Goal: Task Accomplishment & Management: Manage account settings

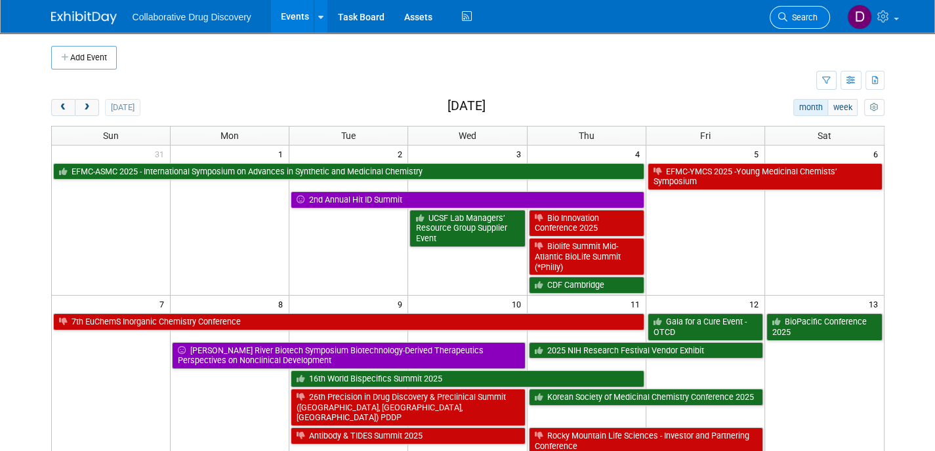
click at [786, 27] on link "Search" at bounding box center [799, 17] width 60 height 23
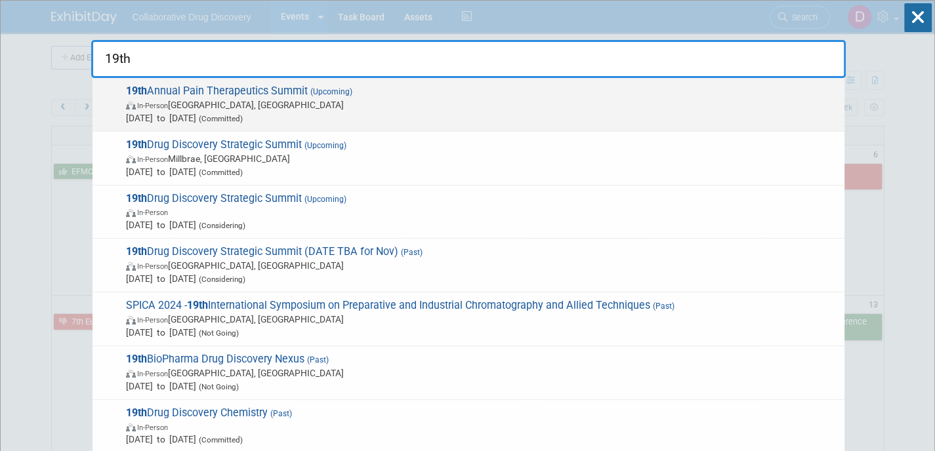
type input "19th"
click at [446, 93] on span "19th Annual Pain Therapeutics Summit (Upcoming) In-Person San Diego, CA Oct 13,…" at bounding box center [479, 105] width 715 height 40
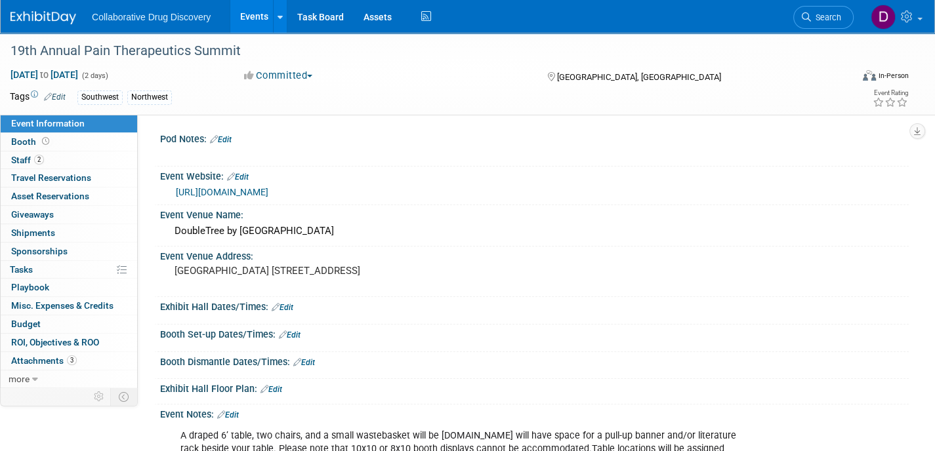
scroll to position [456, 0]
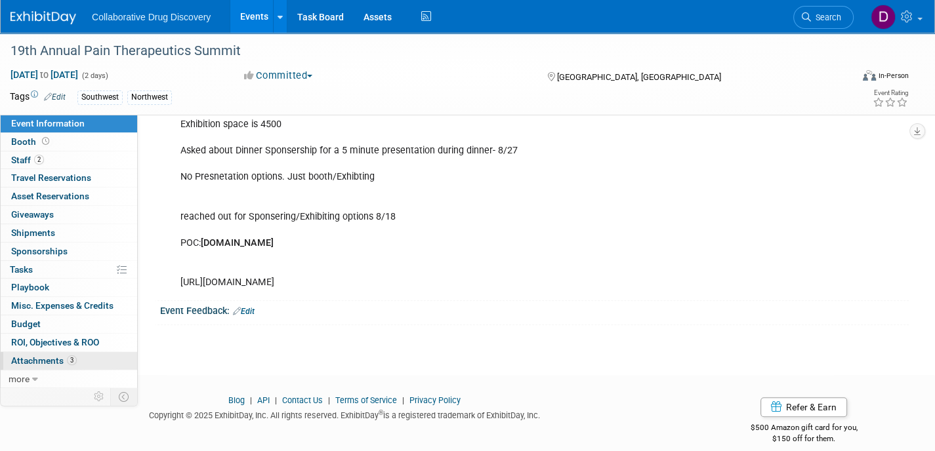
click at [50, 361] on span "Attachments 3" at bounding box center [44, 360] width 66 height 10
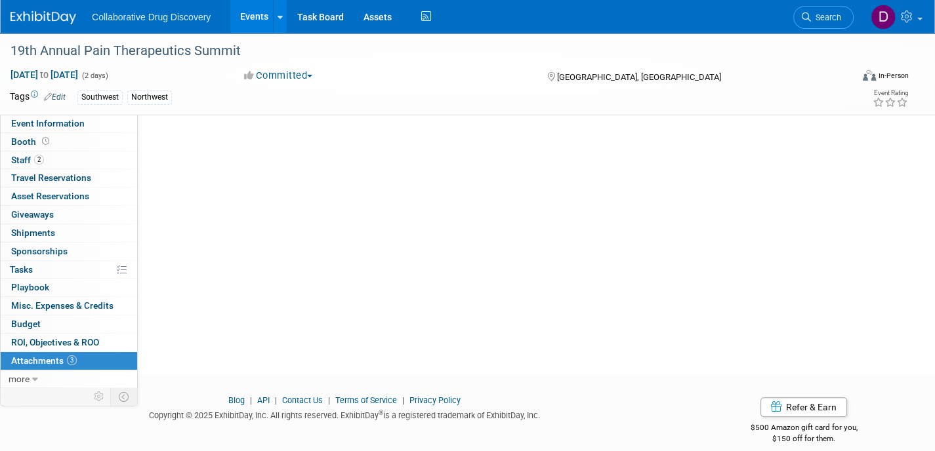
scroll to position [0, 0]
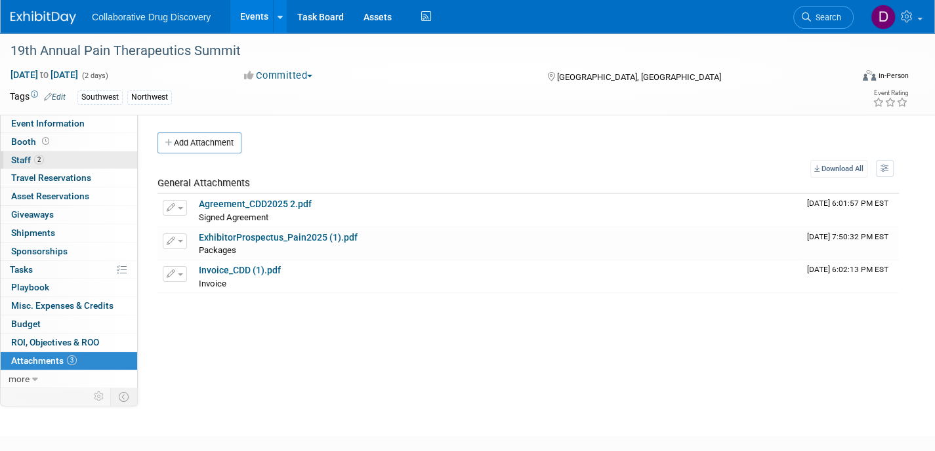
click at [72, 161] on link "2 Staff 2" at bounding box center [69, 160] width 136 height 18
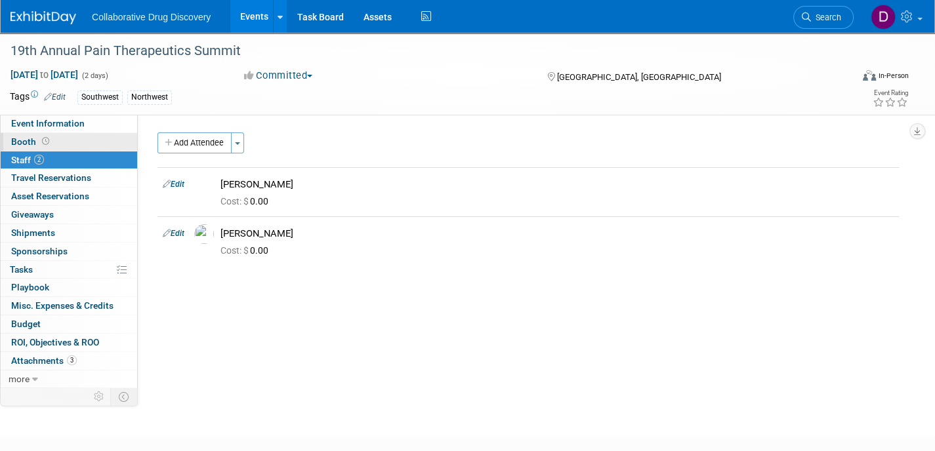
click at [66, 133] on link "Booth" at bounding box center [69, 142] width 136 height 18
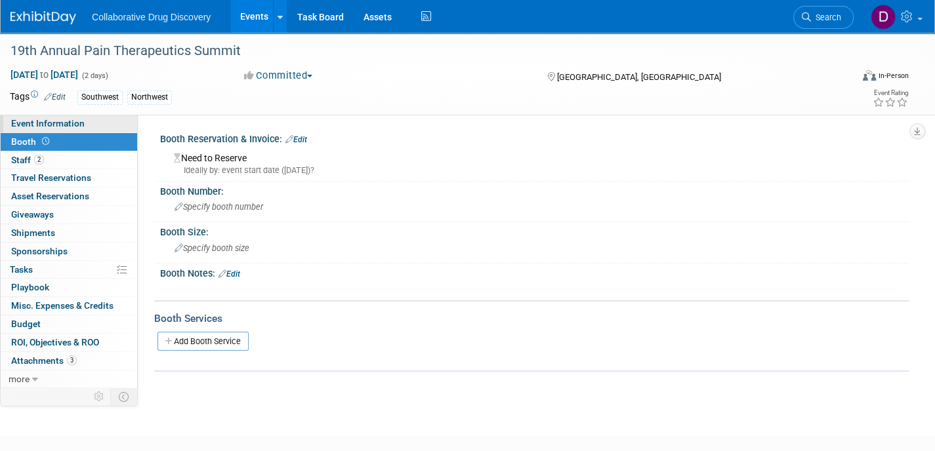
click at [66, 129] on span "Event Information" at bounding box center [47, 123] width 73 height 10
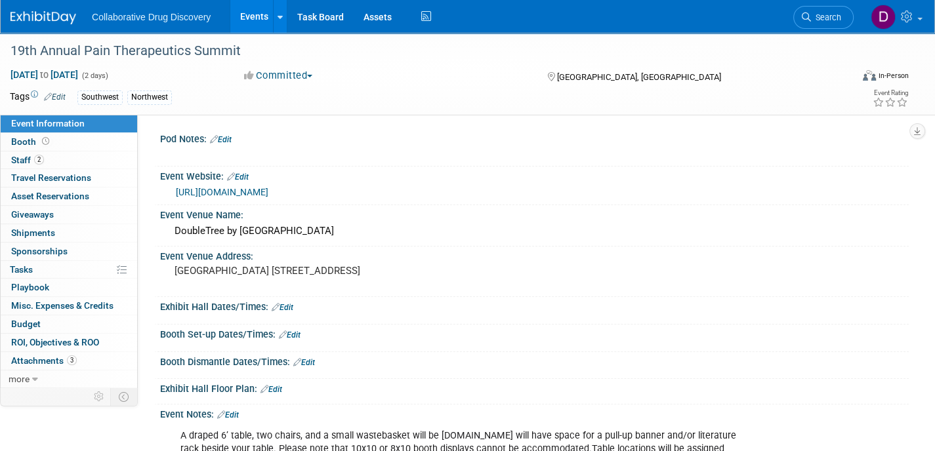
click at [23, 24] on img at bounding box center [43, 17] width 66 height 13
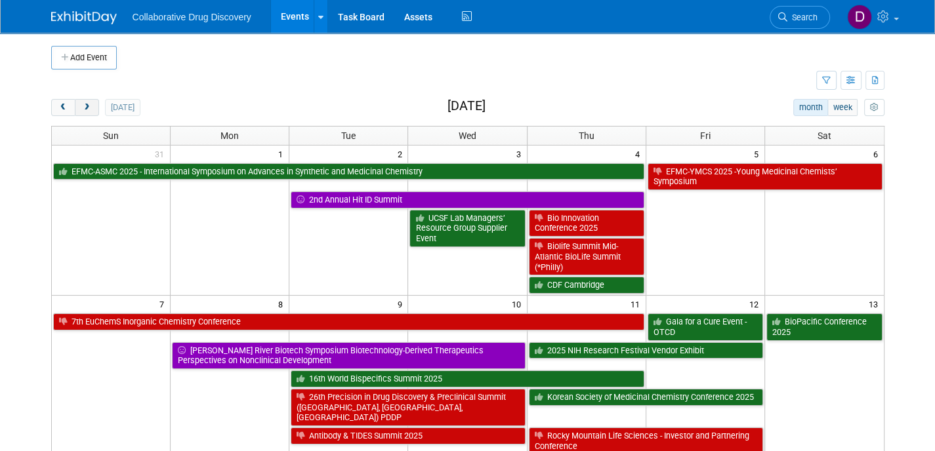
click at [89, 108] on span "next" at bounding box center [87, 108] width 10 height 9
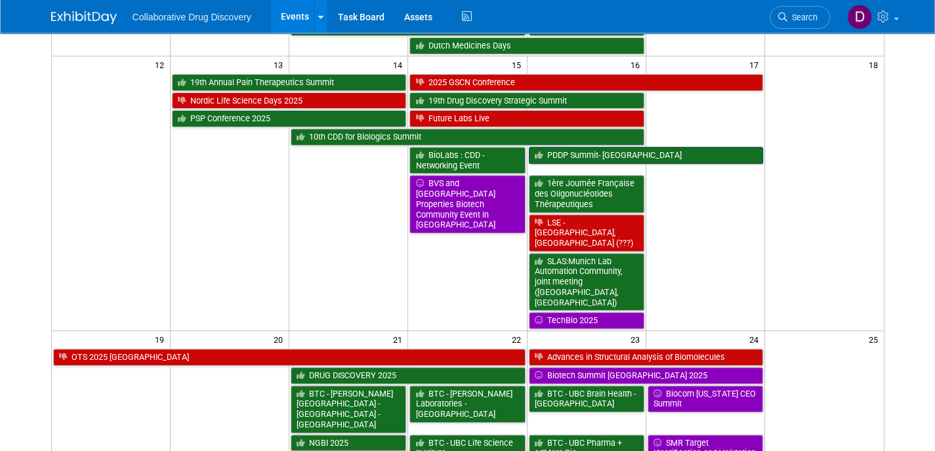
scroll to position [424, 0]
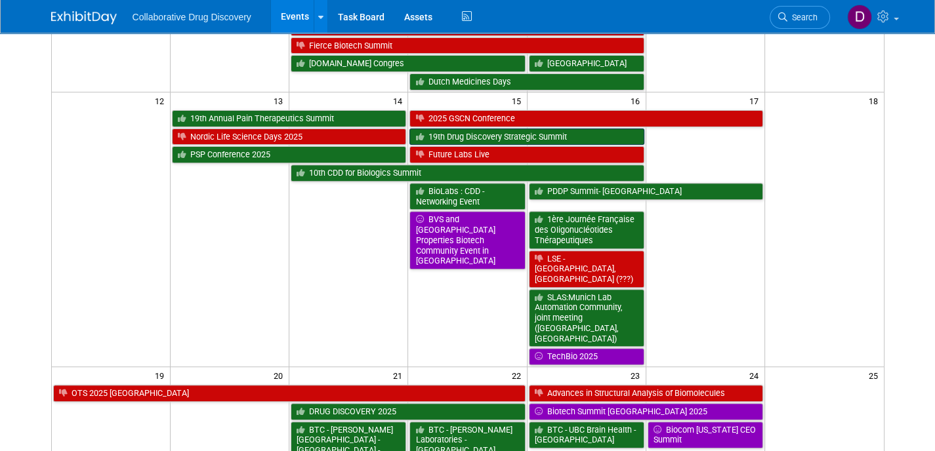
click at [510, 134] on link "19th Drug Discovery Strategic Summit" at bounding box center [526, 137] width 234 height 17
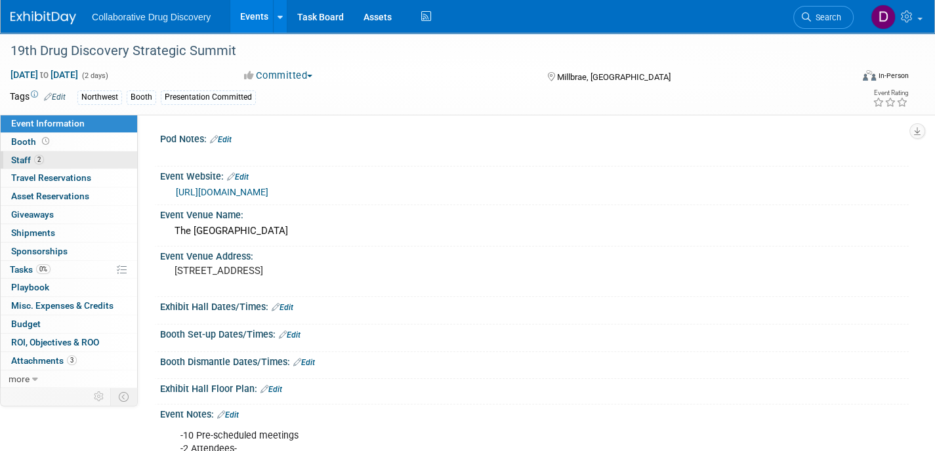
click at [68, 154] on link "2 Staff 2" at bounding box center [69, 160] width 136 height 18
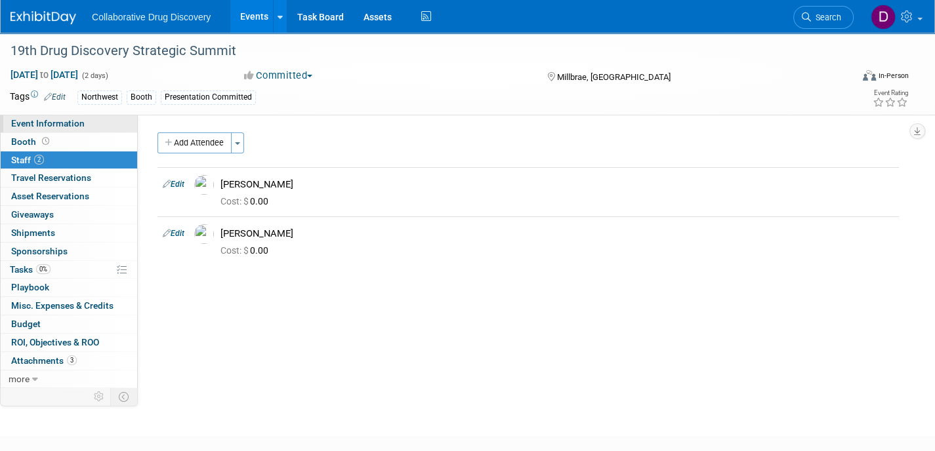
click at [69, 126] on span "Event Information" at bounding box center [47, 123] width 73 height 10
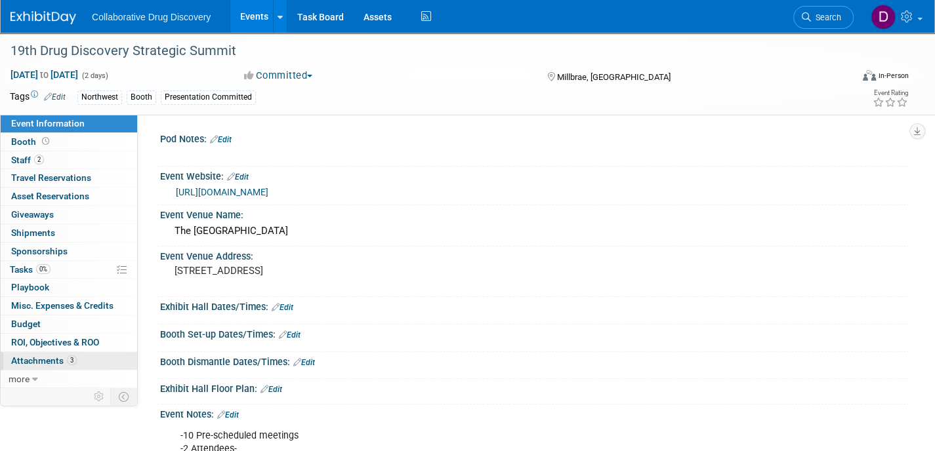
click at [85, 352] on link "3 Attachments 3" at bounding box center [69, 361] width 136 height 18
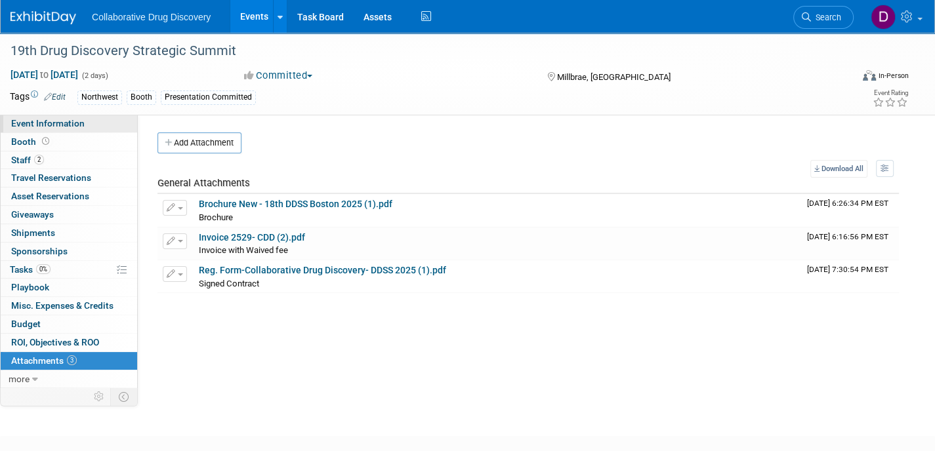
click at [91, 120] on link "Event Information" at bounding box center [69, 124] width 136 height 18
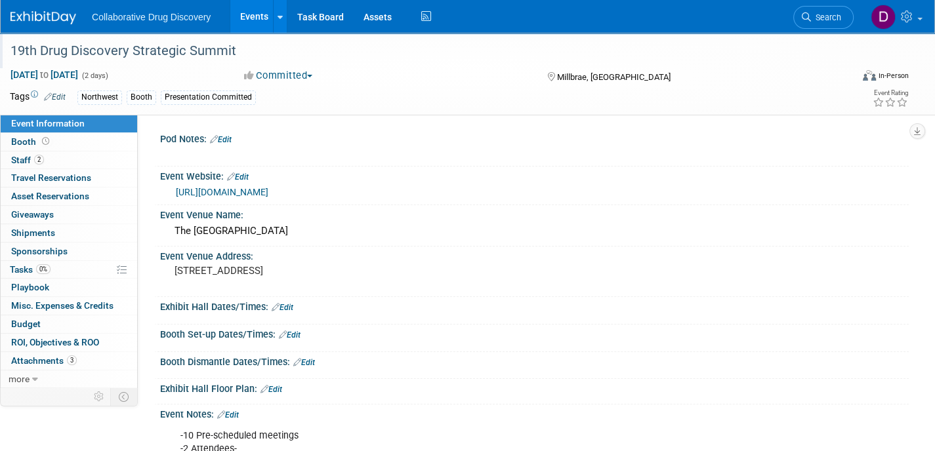
click at [192, 38] on div at bounding box center [424, 38] width 836 height 11
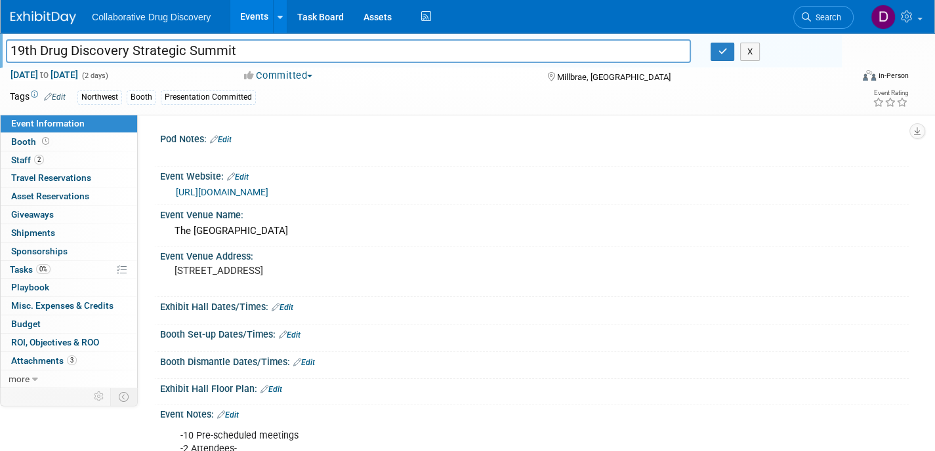
click at [181, 49] on input "19th Drug Discovery Strategic Summit" at bounding box center [348, 50] width 685 height 23
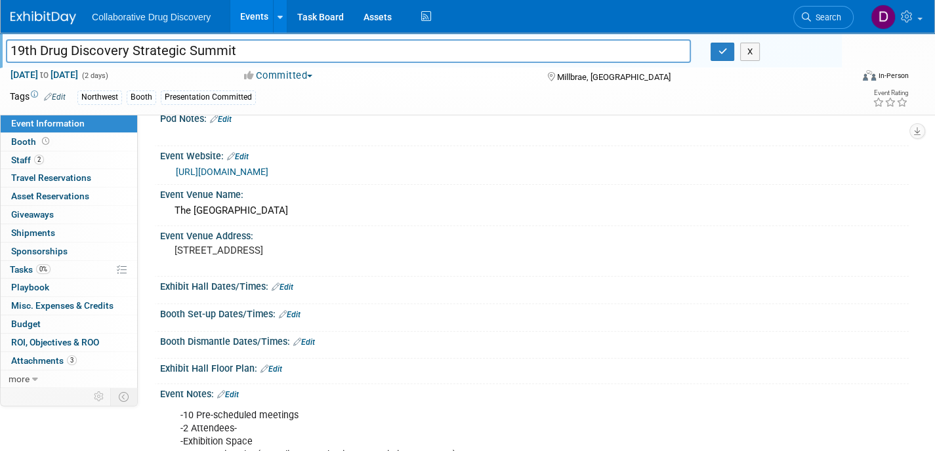
click at [268, 173] on link "https://ddsswc.agilefalconsg.com/" at bounding box center [222, 172] width 92 height 10
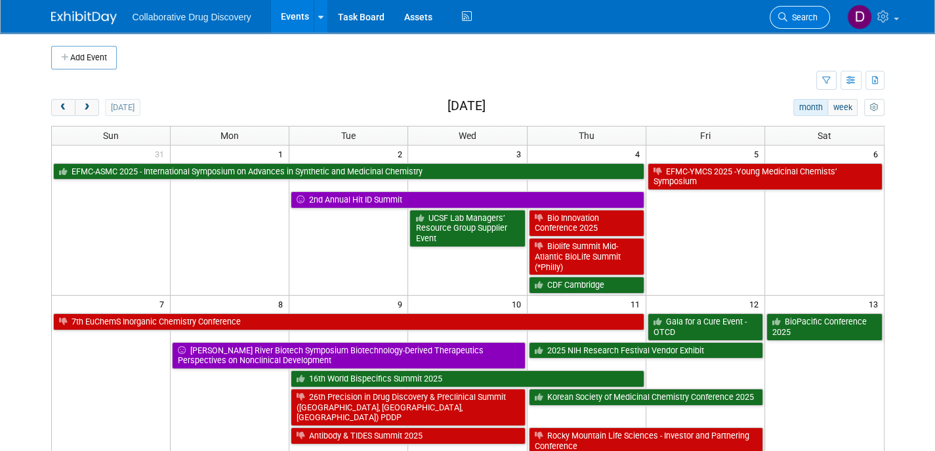
click at [787, 27] on link "Search" at bounding box center [799, 17] width 60 height 23
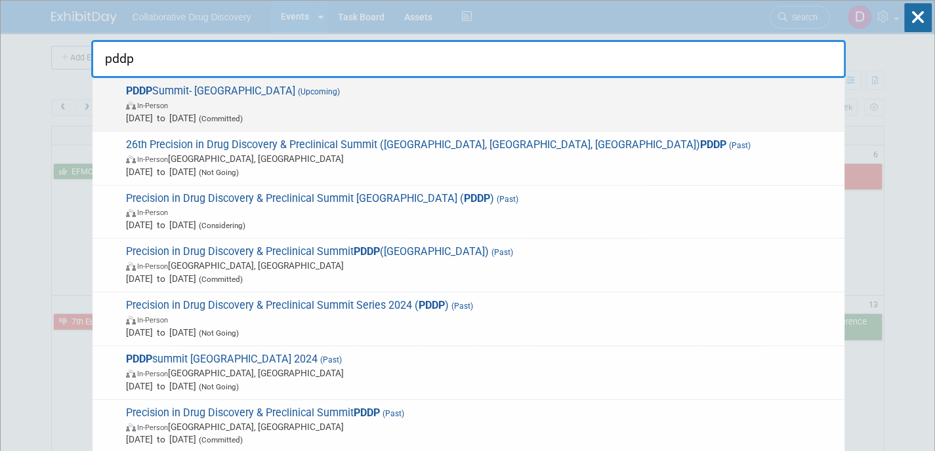
type input "pddp"
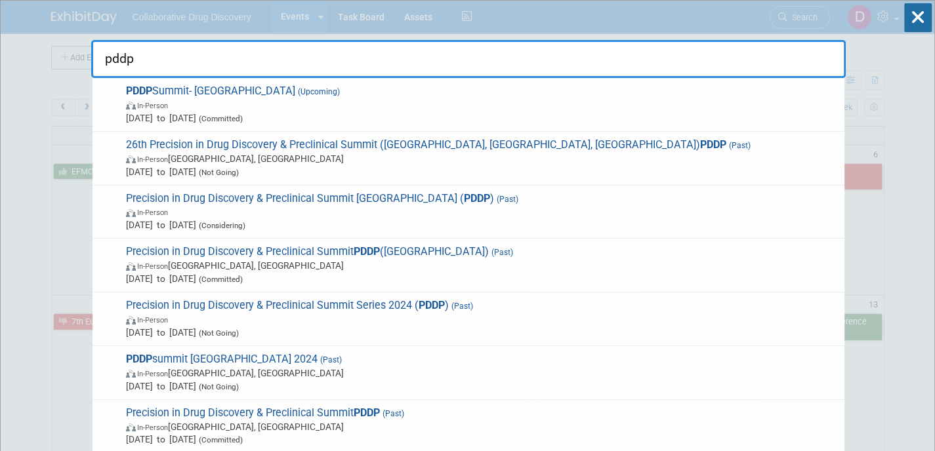
drag, startPoint x: 167, startPoint y: 95, endPoint x: 173, endPoint y: 90, distance: 7.9
click at [168, 96] on span "PDDP Summit- San Diego (Upcoming) In-Person Oct 16, 2025 to Oct 17, 2025 (Commi…" at bounding box center [479, 105] width 715 height 40
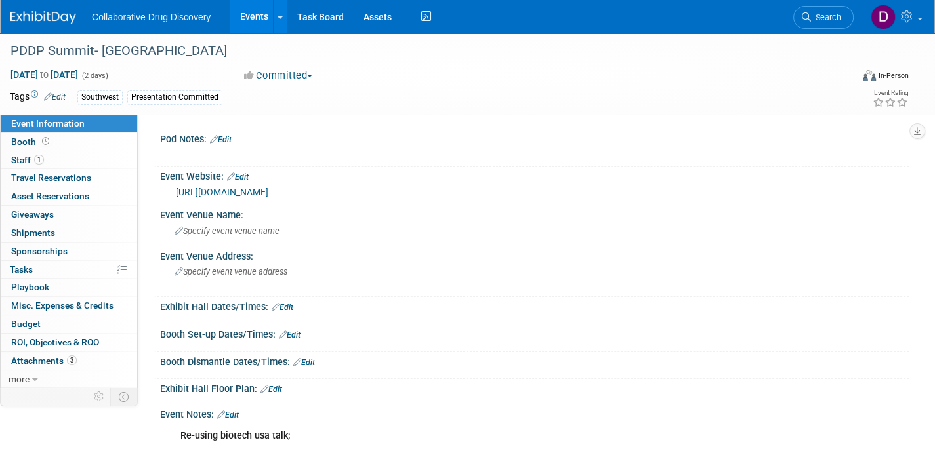
click at [268, 193] on link "[URL][DOMAIN_NAME]" at bounding box center [222, 192] width 92 height 10
drag, startPoint x: 60, startPoint y: 148, endPoint x: 35, endPoint y: 170, distance: 33.4
click at [60, 148] on link "Booth" at bounding box center [69, 142] width 136 height 18
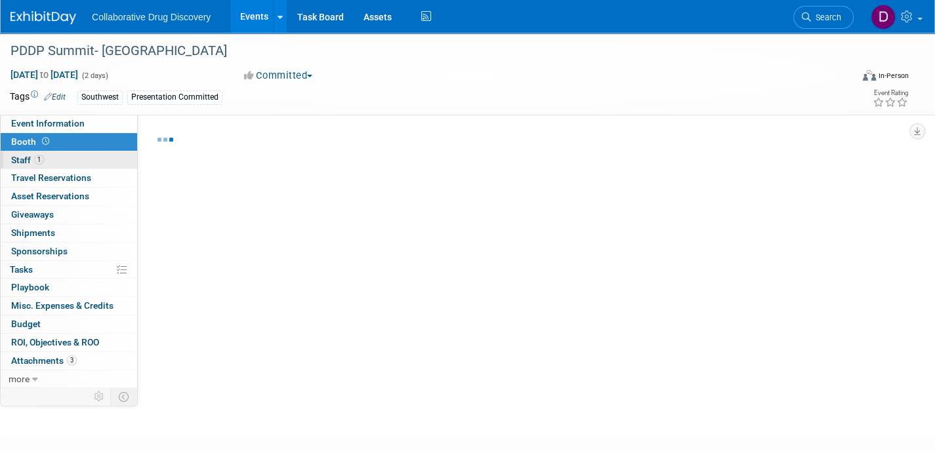
click at [35, 165] on link "1 Staff 1" at bounding box center [69, 160] width 136 height 18
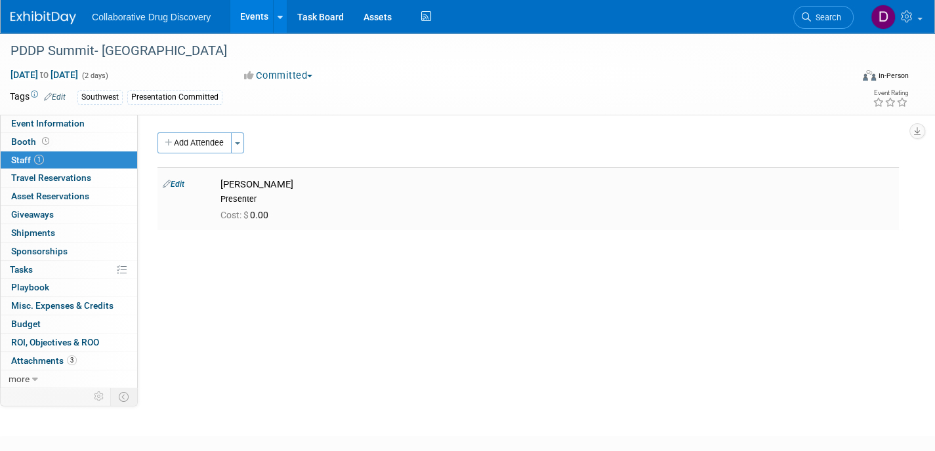
click at [279, 182] on div "[PERSON_NAME]" at bounding box center [556, 184] width 673 height 12
copy div "[PERSON_NAME]"
click at [39, 373] on link "more" at bounding box center [69, 380] width 136 height 18
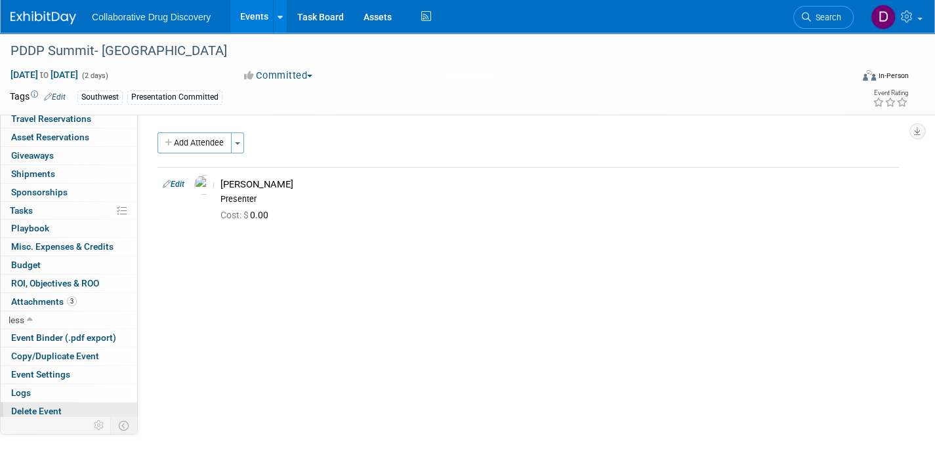
scroll to position [60, 0]
click at [45, 385] on link "Logs" at bounding box center [69, 393] width 136 height 18
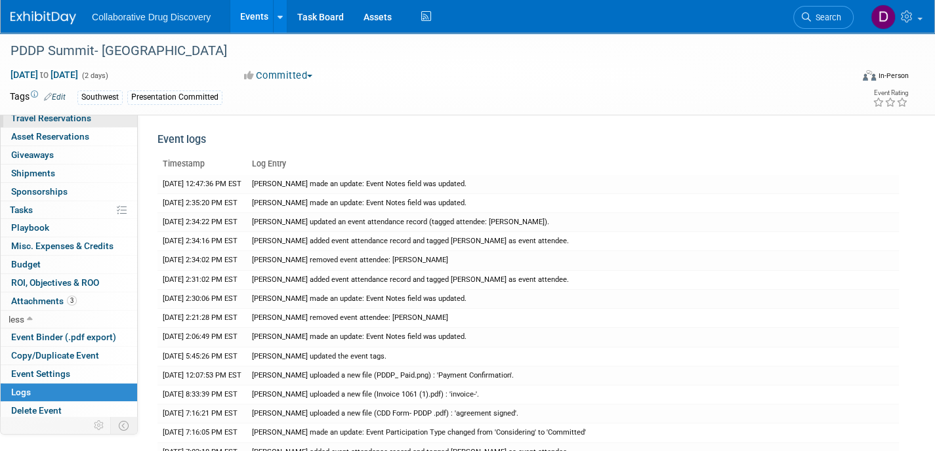
scroll to position [0, 0]
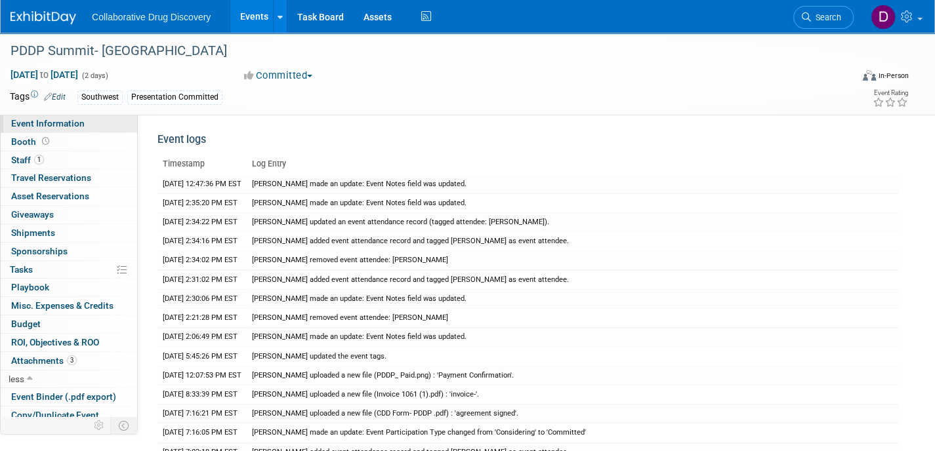
click at [54, 127] on span "Event Information" at bounding box center [47, 123] width 73 height 10
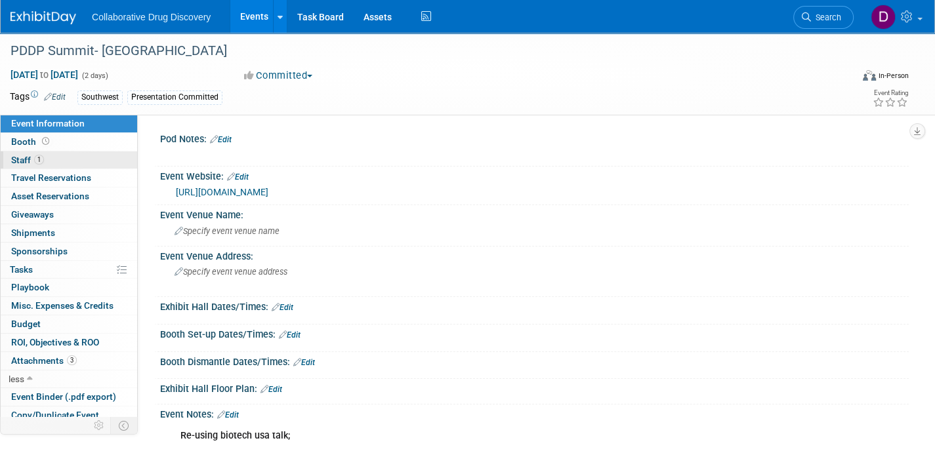
click at [56, 155] on link "1 Staff 1" at bounding box center [69, 160] width 136 height 18
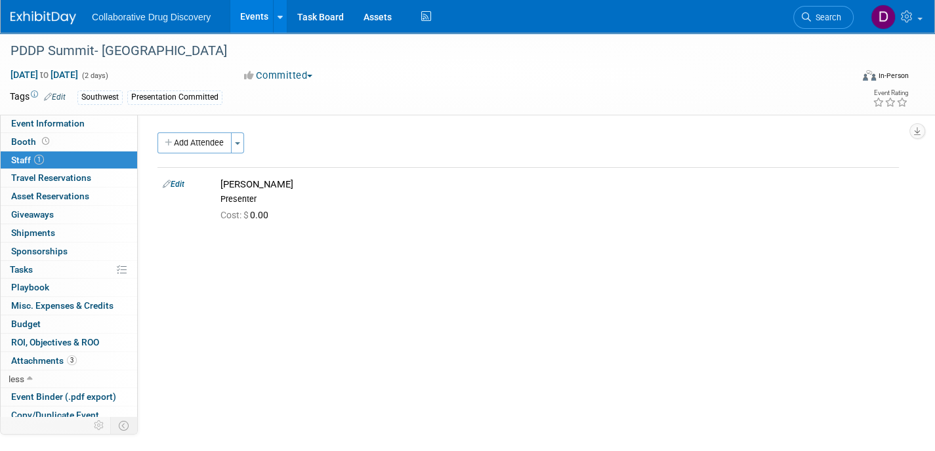
click at [209, 131] on div "Pod Notes: Edit X Edit" at bounding box center [523, 296] width 771 height 363
click at [195, 144] on button "Add Attendee" at bounding box center [194, 142] width 74 height 21
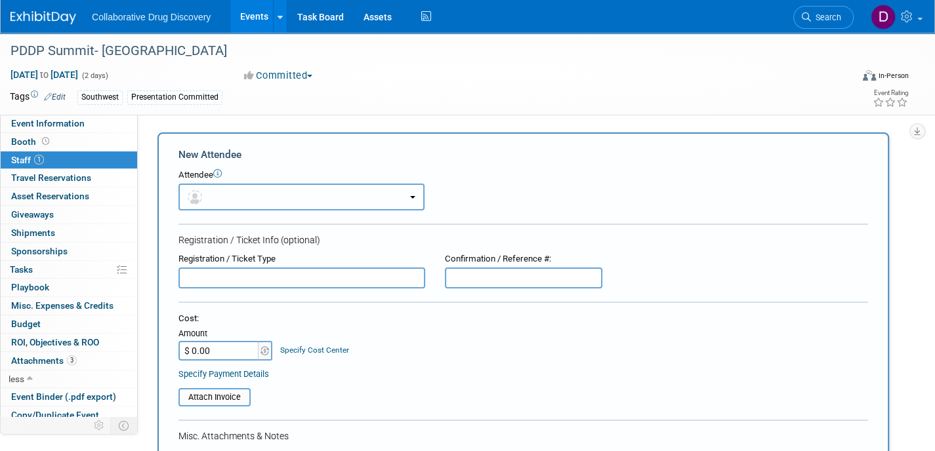
click at [232, 195] on button "button" at bounding box center [301, 197] width 246 height 27
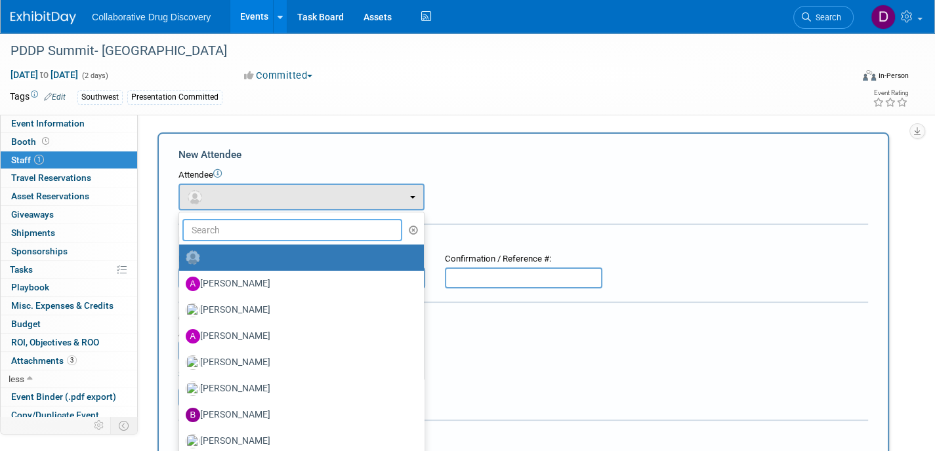
click at [281, 233] on input "text" at bounding box center [292, 230] width 220 height 22
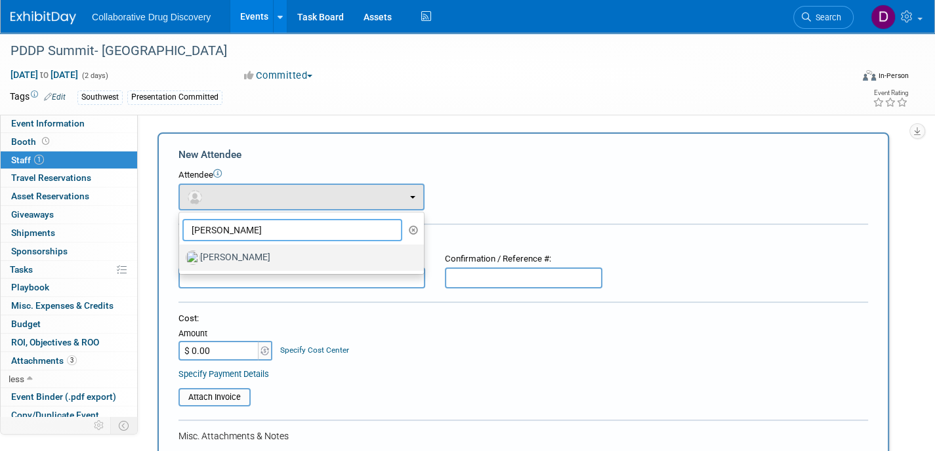
type input "[PERSON_NAME]"
click at [253, 258] on label "[PERSON_NAME]" at bounding box center [298, 257] width 225 height 21
click at [181, 258] on input "[PERSON_NAME]" at bounding box center [176, 256] width 9 height 9
select select "92a4affb-fa8b-4288-8d90-63ade028ea75"
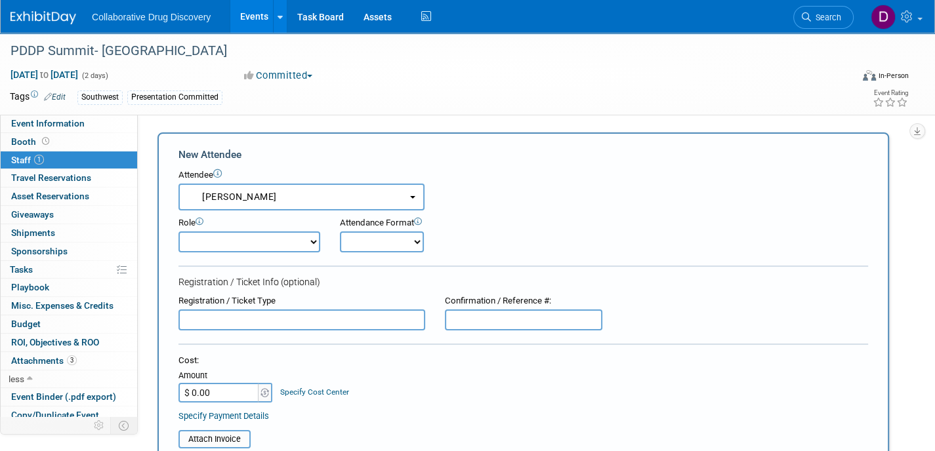
scroll to position [368, 0]
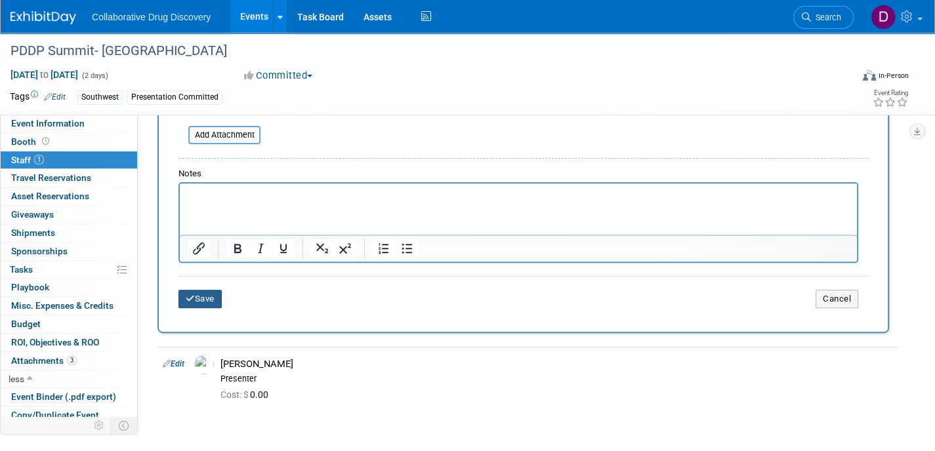
click at [205, 300] on button "Save" at bounding box center [199, 299] width 43 height 18
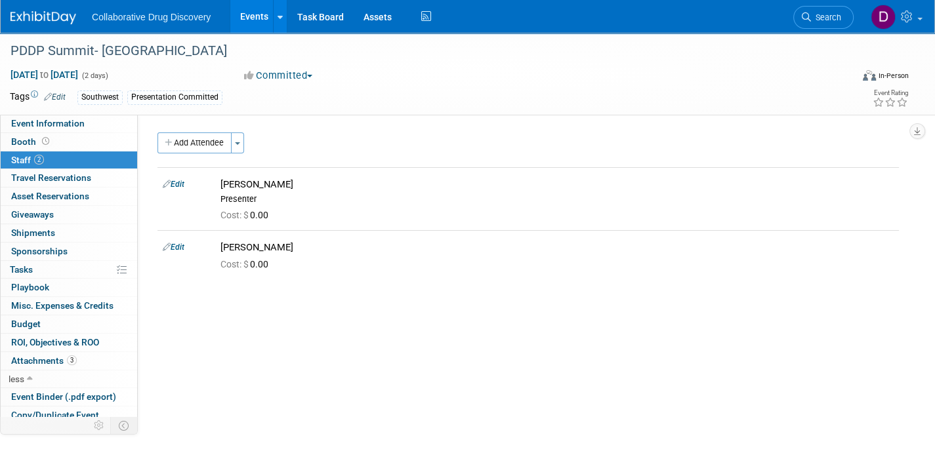
scroll to position [168, 0]
